Goal: Task Accomplishment & Management: Manage account settings

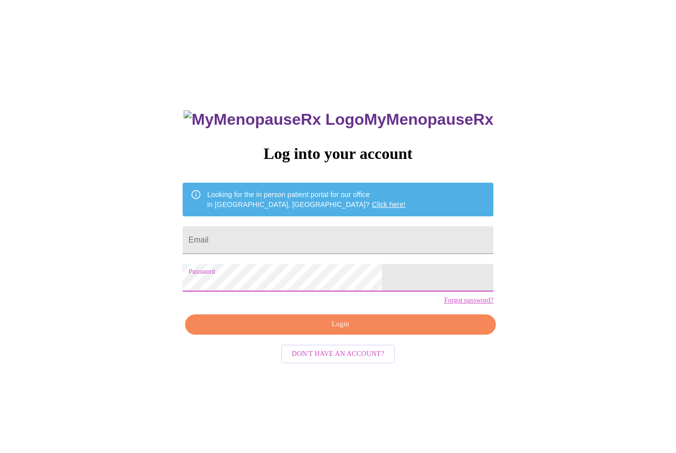
click at [326, 251] on input "Email" at bounding box center [338, 240] width 311 height 28
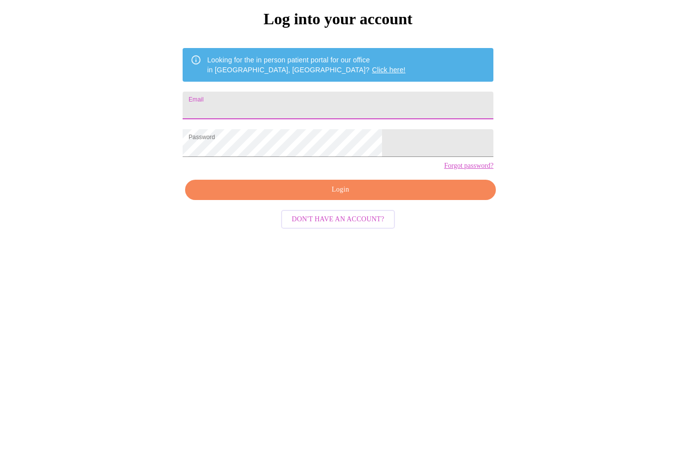
click at [358, 226] on input "Email" at bounding box center [338, 240] width 311 height 28
type input "&"
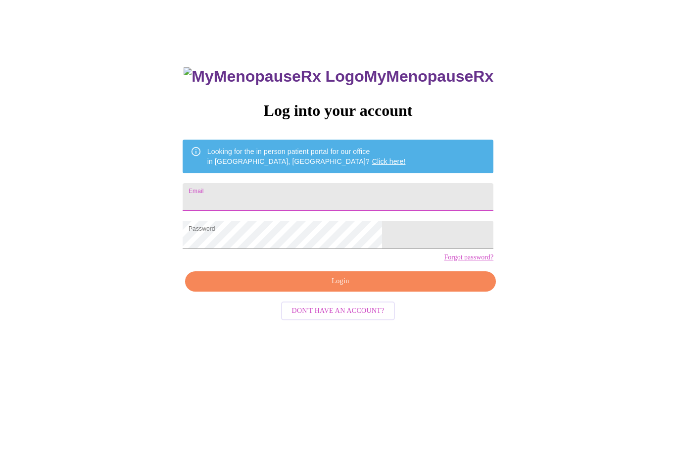
click at [275, 197] on input "Email" at bounding box center [338, 198] width 311 height 28
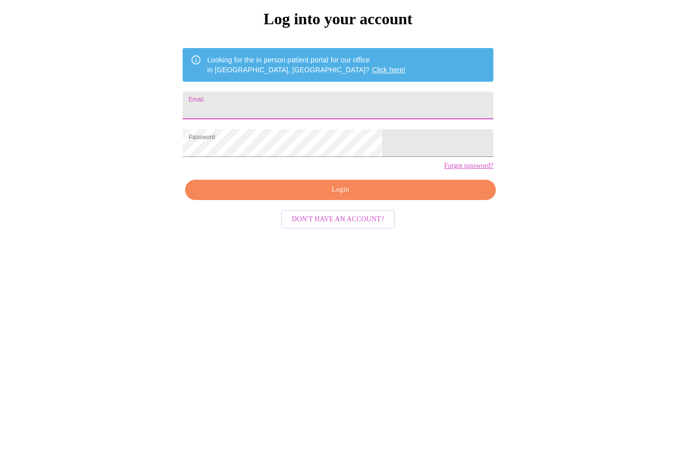
type input "blackluv757@aol.com"
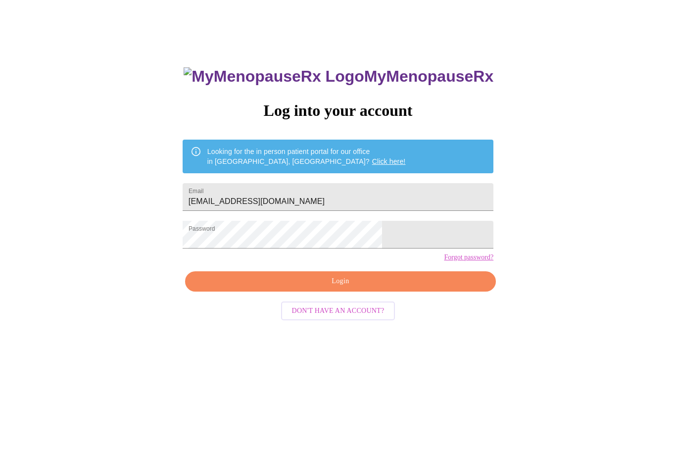
click at [348, 292] on button "Login" at bounding box center [340, 282] width 311 height 20
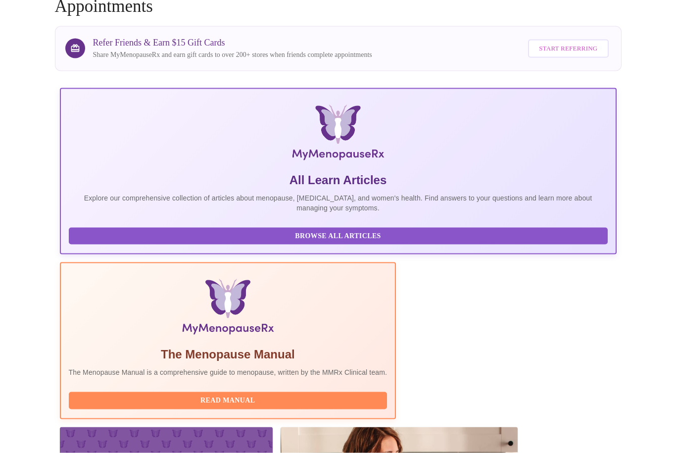
scroll to position [79, 0]
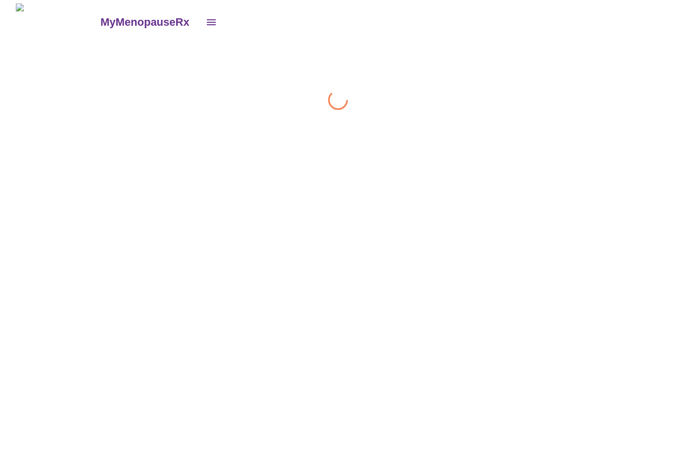
scroll to position [0, 0]
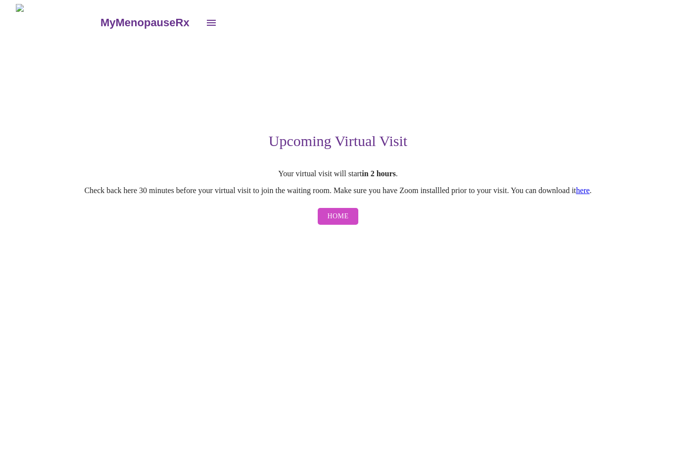
click at [345, 221] on span "Home" at bounding box center [338, 216] width 21 height 12
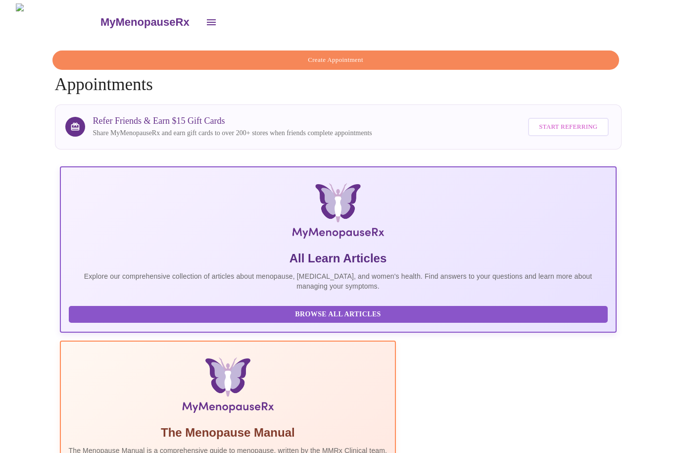
click at [205, 16] on icon "open drawer" at bounding box center [211, 22] width 12 height 12
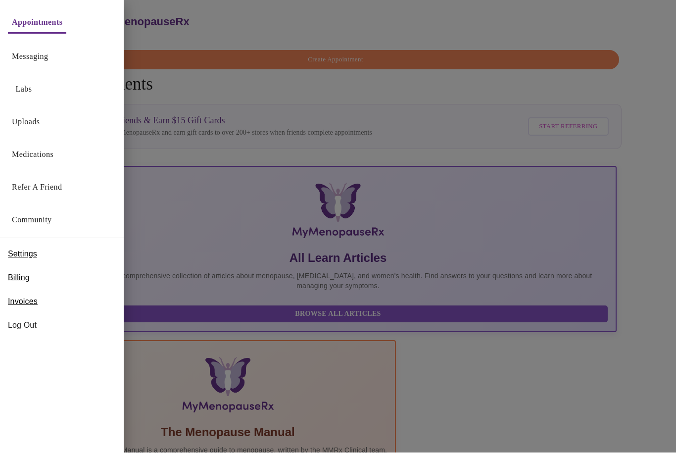
scroll to position [1, 0]
click at [27, 96] on link "Labs" at bounding box center [24, 90] width 16 height 14
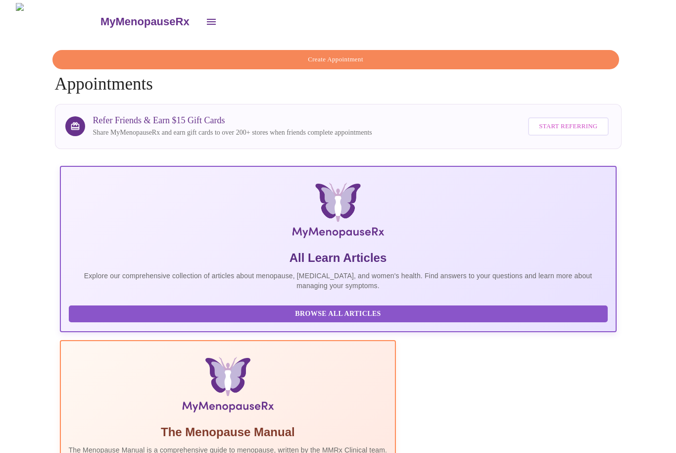
click at [207, 20] on icon "open drawer" at bounding box center [211, 22] width 9 height 6
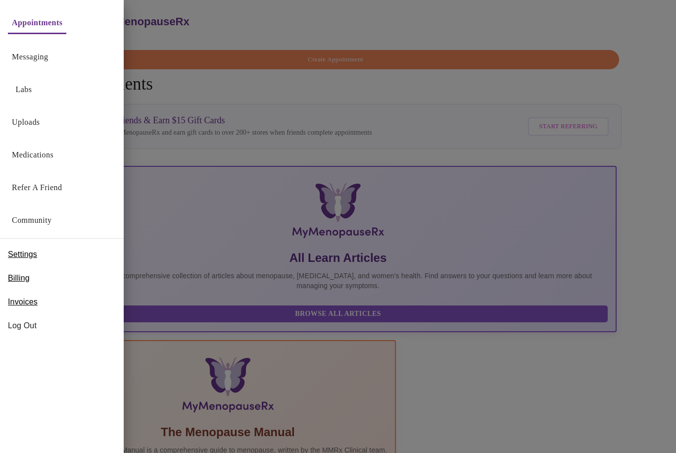
click at [607, 328] on div at bounding box center [338, 226] width 676 height 453
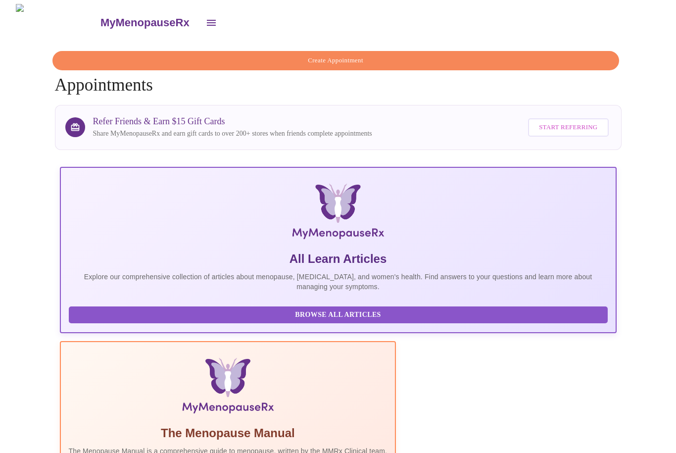
click at [207, 20] on icon "open drawer" at bounding box center [211, 23] width 9 height 6
